Goal: Task Accomplishment & Management: Complete application form

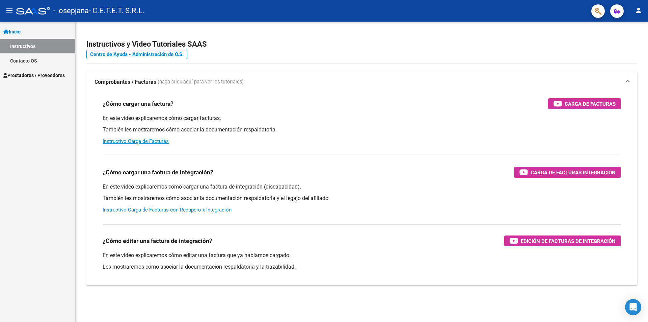
click at [27, 59] on link "Contacto OS" at bounding box center [37, 60] width 75 height 15
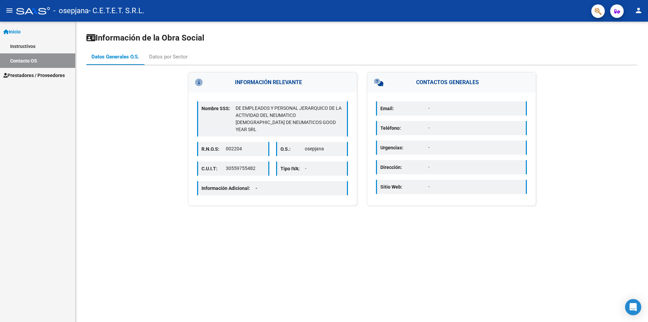
click at [29, 74] on span "Prestadores / Proveedores" at bounding box center [33, 75] width 61 height 7
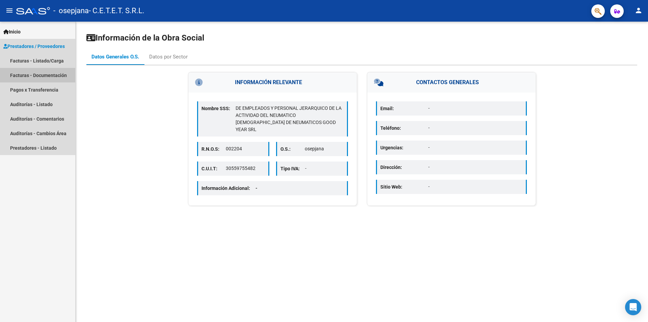
click at [28, 74] on link "Facturas - Documentación" at bounding box center [37, 75] width 75 height 15
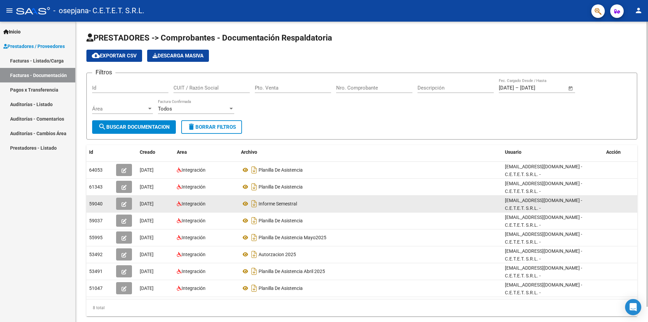
scroll to position [16, 0]
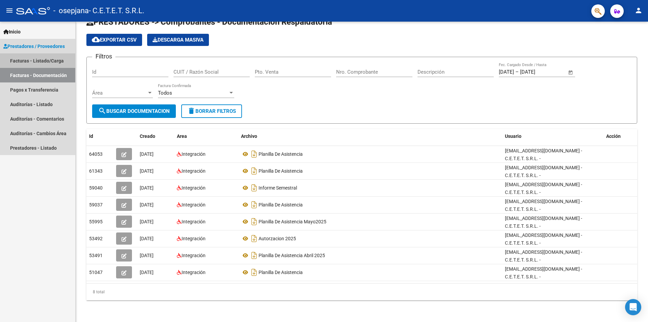
click at [38, 58] on link "Facturas - Listado/Carga" at bounding box center [37, 60] width 75 height 15
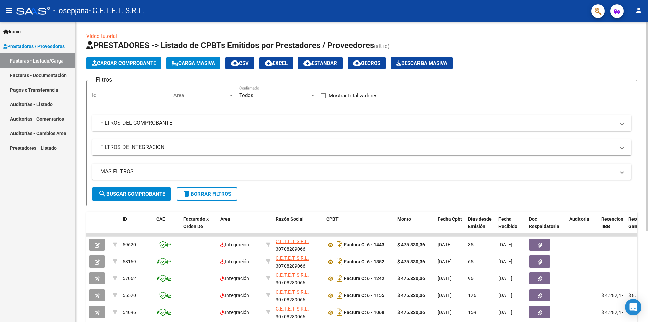
click at [130, 57] on app-list-header "PRESTADORES -> Listado de CPBTs Emitidos por Prestadores / Proveedores (alt+q) …" at bounding box center [361, 123] width 551 height 166
click at [131, 64] on span "Cargar Comprobante" at bounding box center [124, 63] width 64 height 6
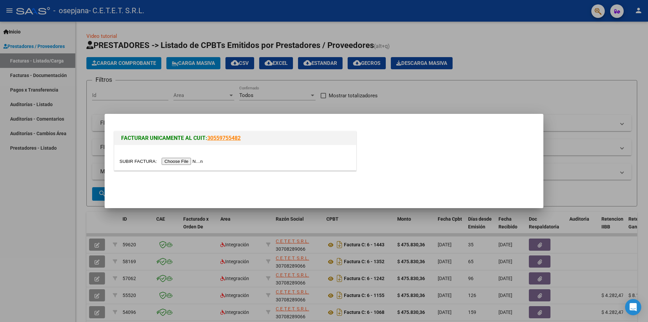
click at [181, 165] on input "file" at bounding box center [161, 161] width 85 height 7
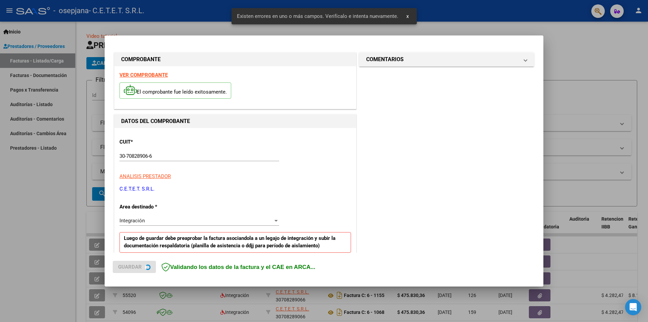
scroll to position [118, 0]
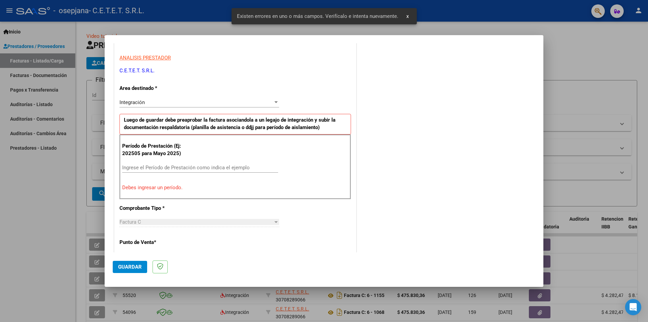
click at [140, 167] on input "Ingrese el Período de Prestación como indica el ejemplo" at bounding box center [200, 167] width 156 height 6
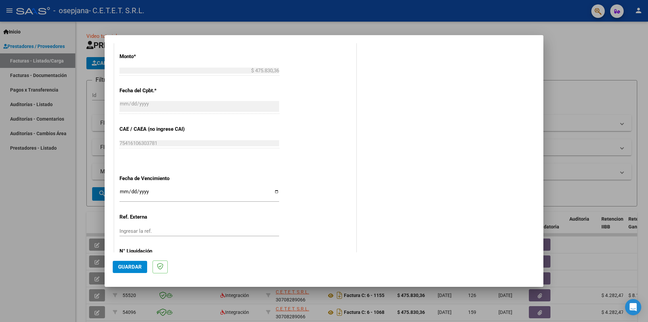
scroll to position [385, 0]
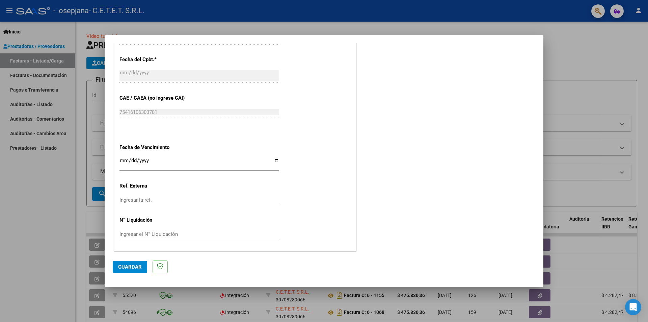
type input "202509"
click at [276, 161] on input "Ingresar la fecha" at bounding box center [199, 163] width 160 height 11
type input "[DATE]"
click at [139, 267] on span "Guardar" at bounding box center [130, 267] width 24 height 6
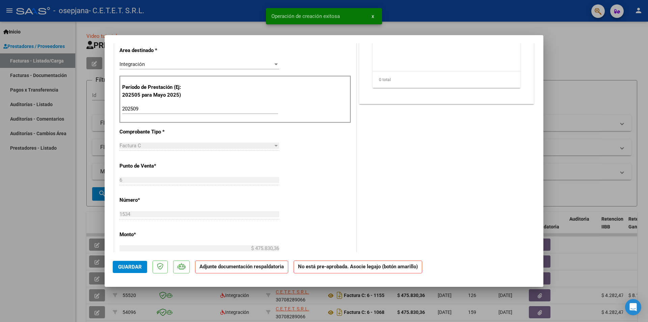
scroll to position [0, 0]
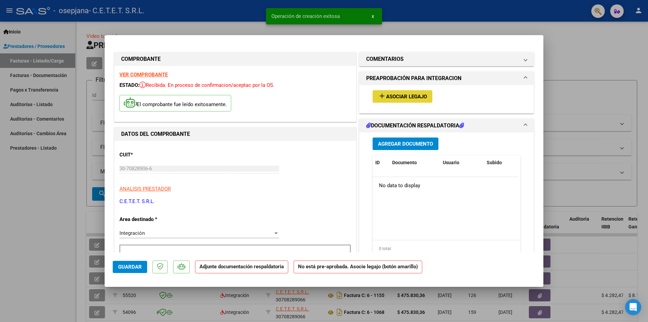
click at [406, 100] on span "Asociar Legajo" at bounding box center [406, 96] width 41 height 6
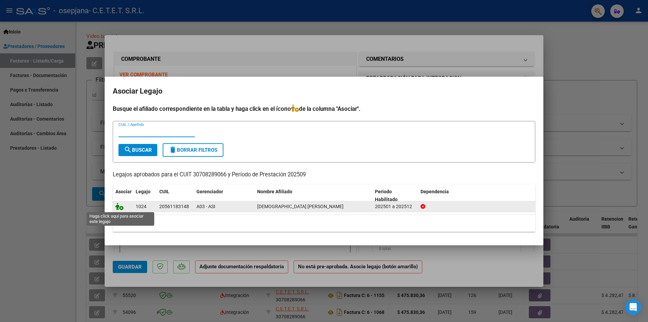
click at [122, 205] on icon at bounding box center [119, 205] width 8 height 7
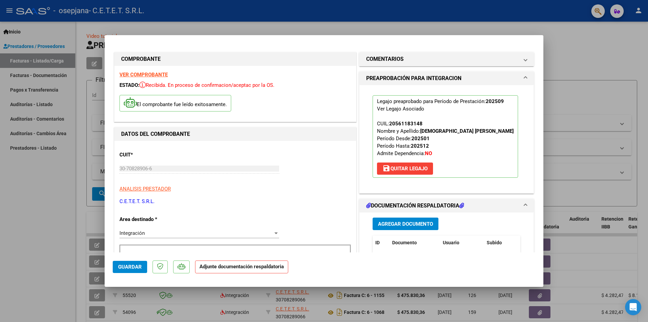
scroll to position [34, 0]
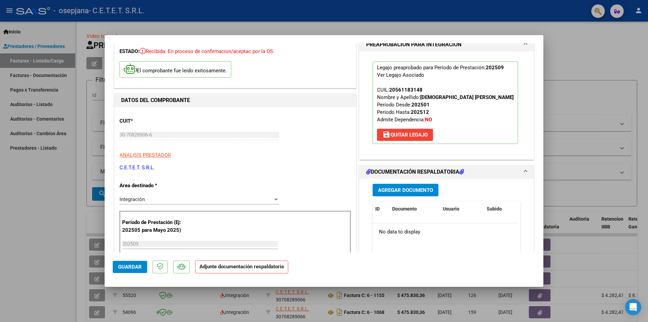
click at [402, 191] on span "Agregar Documento" at bounding box center [405, 190] width 55 height 6
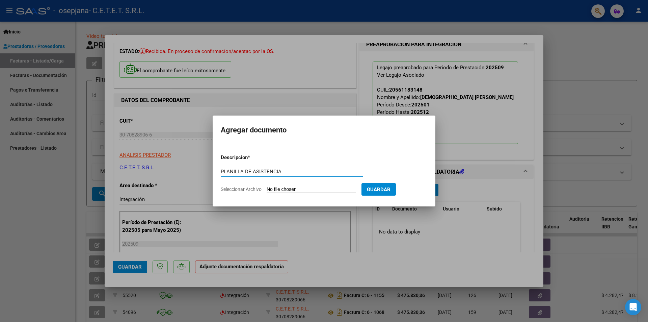
type input "PLANILLA DE ASISTENCIA"
click at [316, 188] on input "Seleccionar Archivo" at bounding box center [311, 189] width 89 height 6
click at [321, 186] on input "Seleccionar Archivo" at bounding box center [311, 189] width 89 height 6
type input "C:\fakepath\09. SEPT - [DEMOGRAPHIC_DATA][PERSON_NAME].pdf"
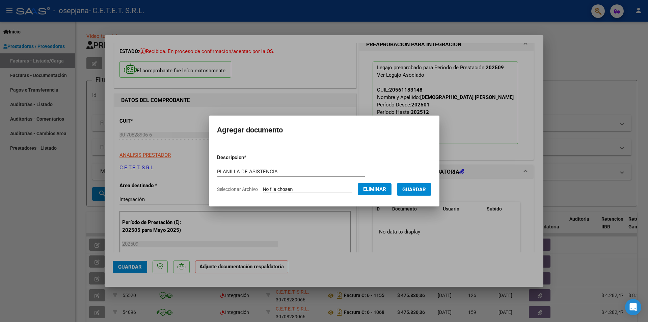
click at [418, 191] on span "Guardar" at bounding box center [414, 189] width 24 height 6
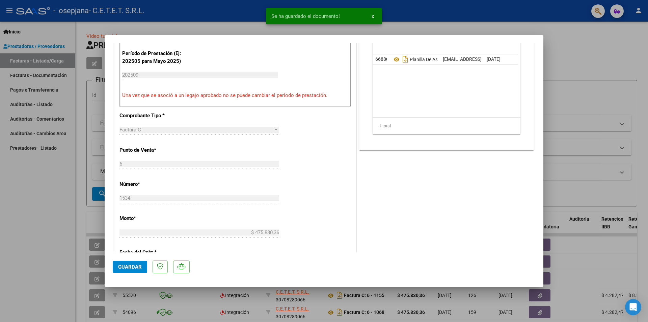
scroll to position [371, 0]
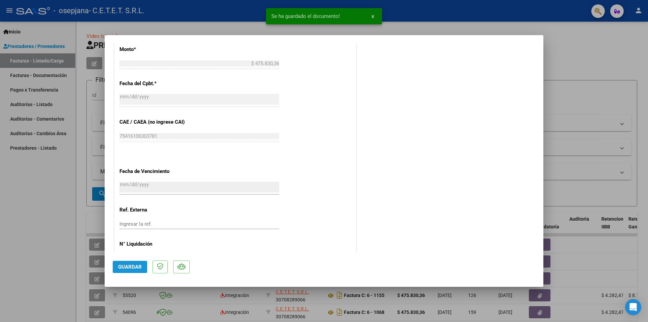
click at [125, 267] on span "Guardar" at bounding box center [130, 267] width 24 height 6
click at [19, 213] on div at bounding box center [324, 161] width 648 height 322
type input "$ 0,00"
click at [19, 213] on div "Inicio Instructivos Contacto OS Prestadores / Proveedores Facturas - Listado/Ca…" at bounding box center [37, 172] width 75 height 300
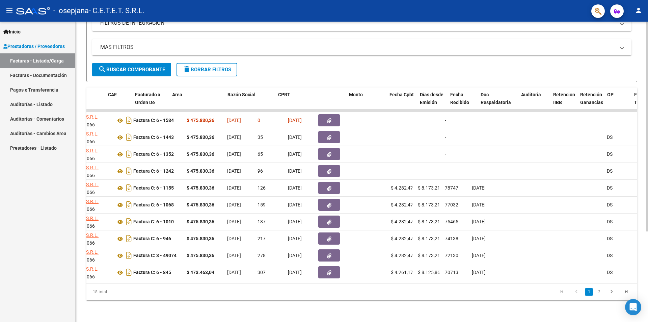
scroll to position [0, 0]
